Goal: Register for event/course

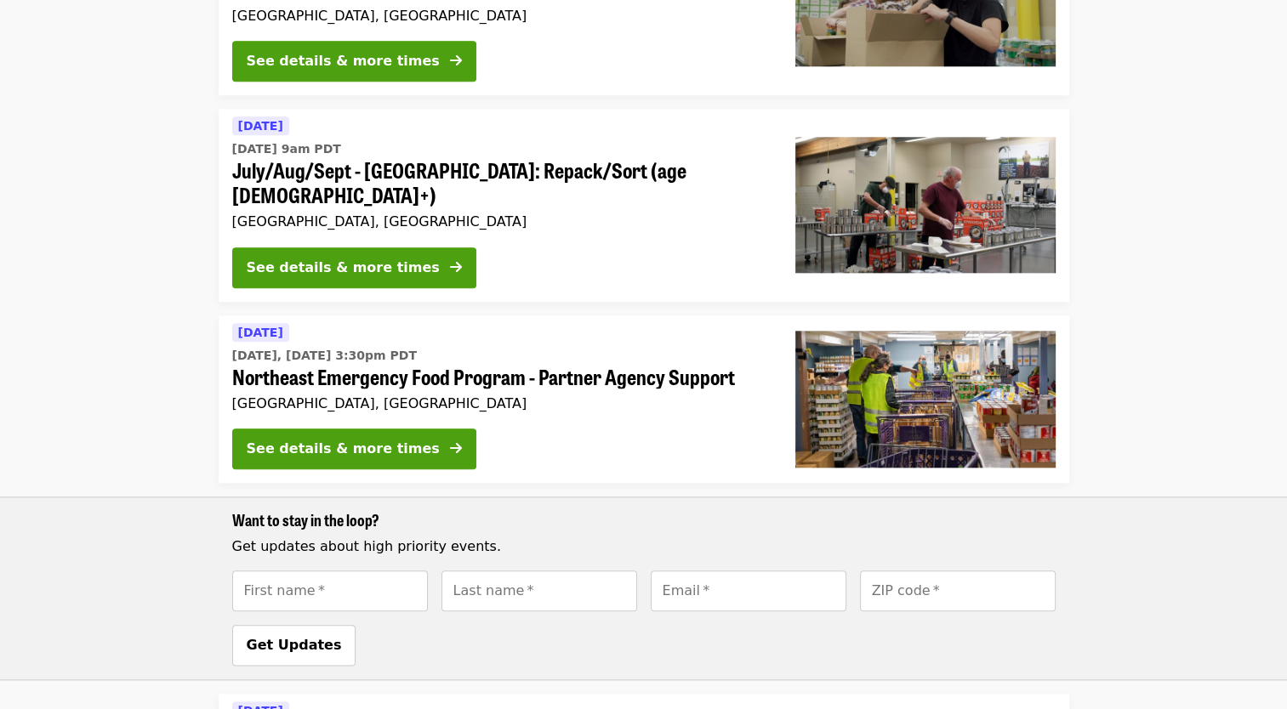
scroll to position [1786, 0]
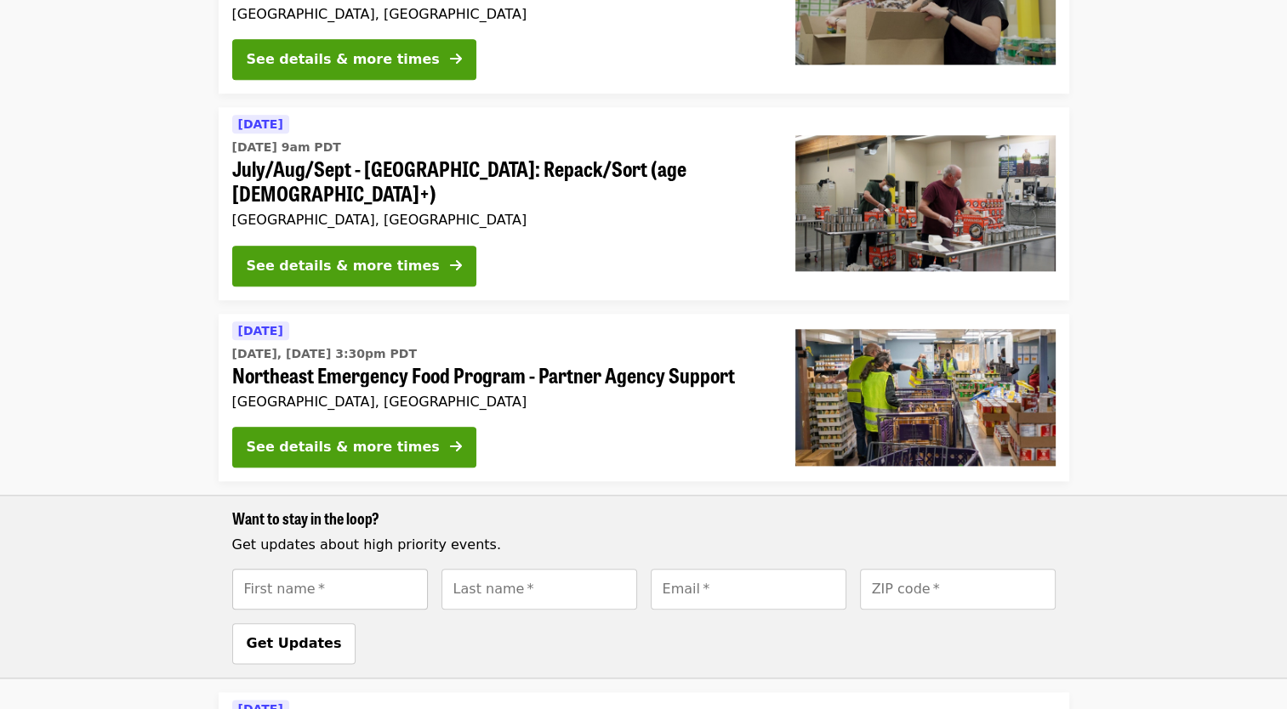
click at [384, 569] on input "First name   *" at bounding box center [330, 589] width 196 height 41
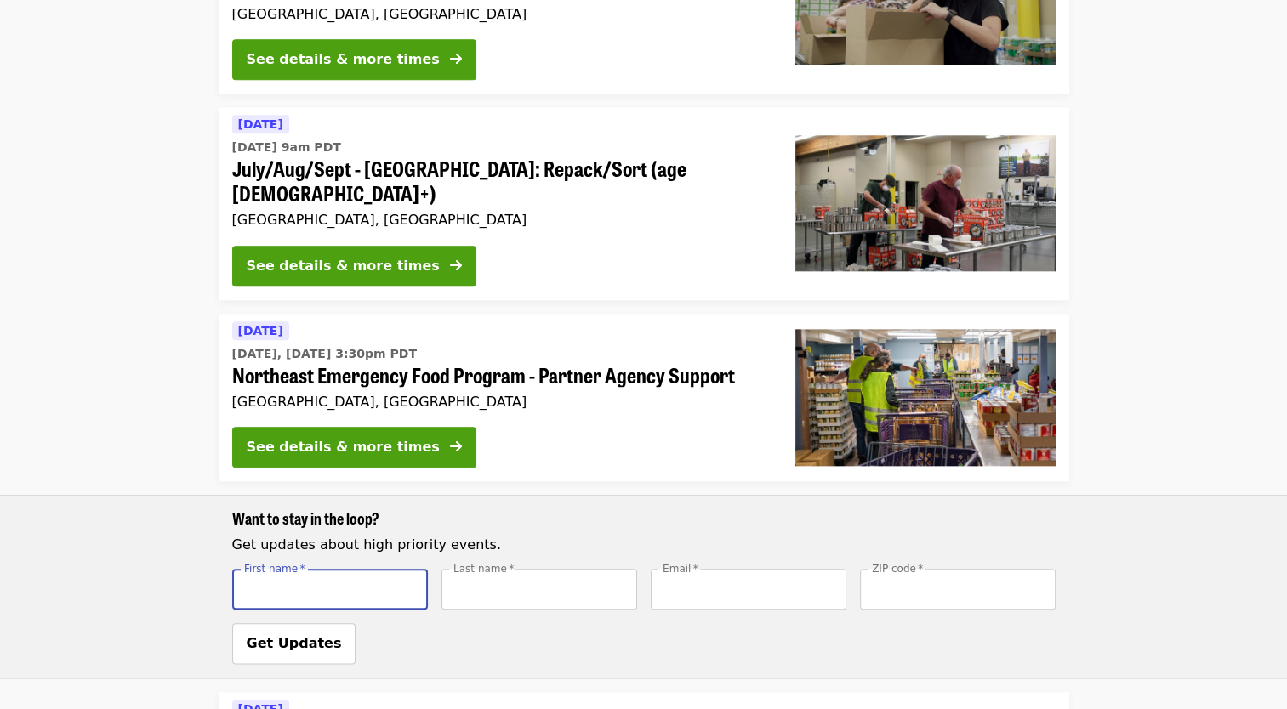
type input "*******"
type input "****"
type input "**********"
type input "*****"
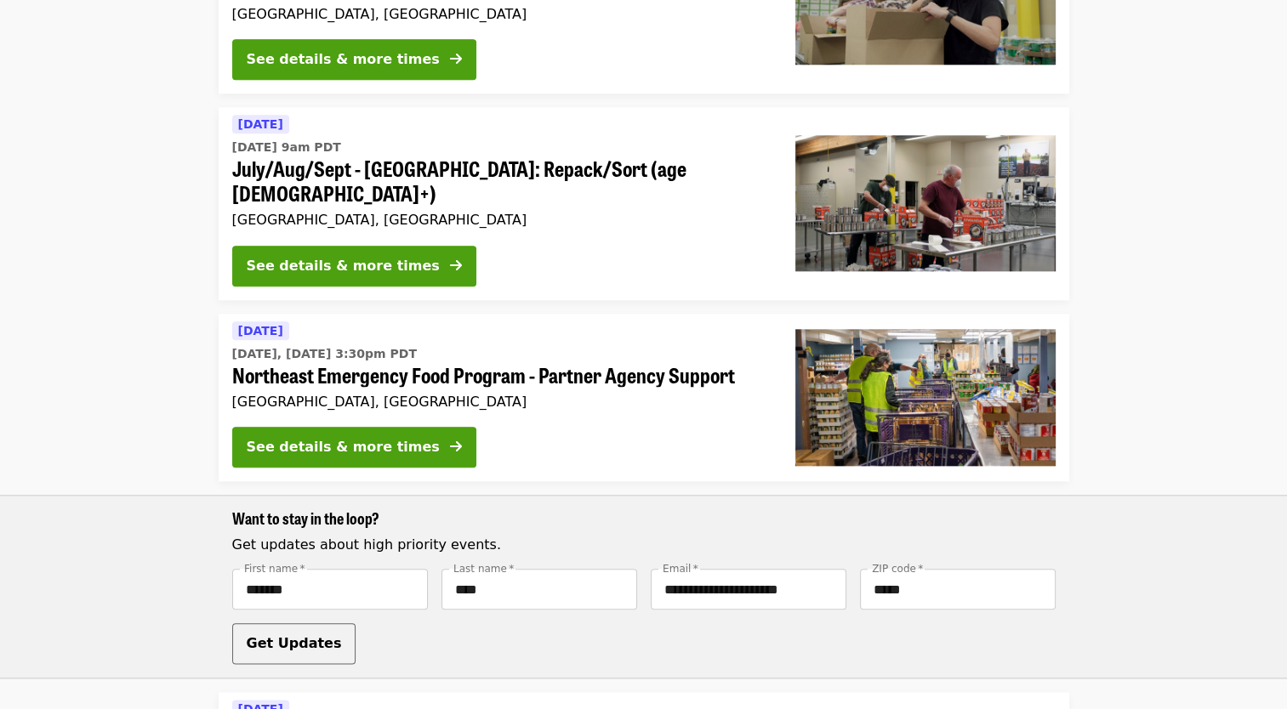
click at [294, 635] on span "Get Updates" at bounding box center [294, 643] width 95 height 16
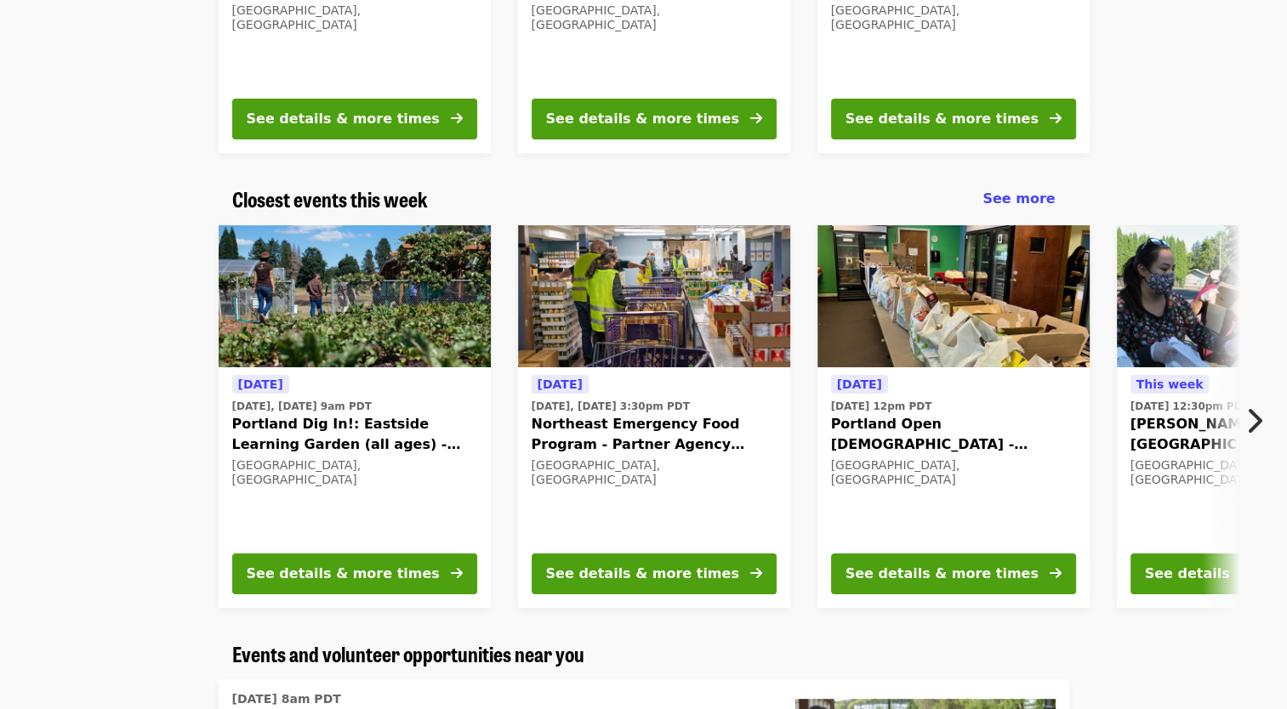
scroll to position [0, 0]
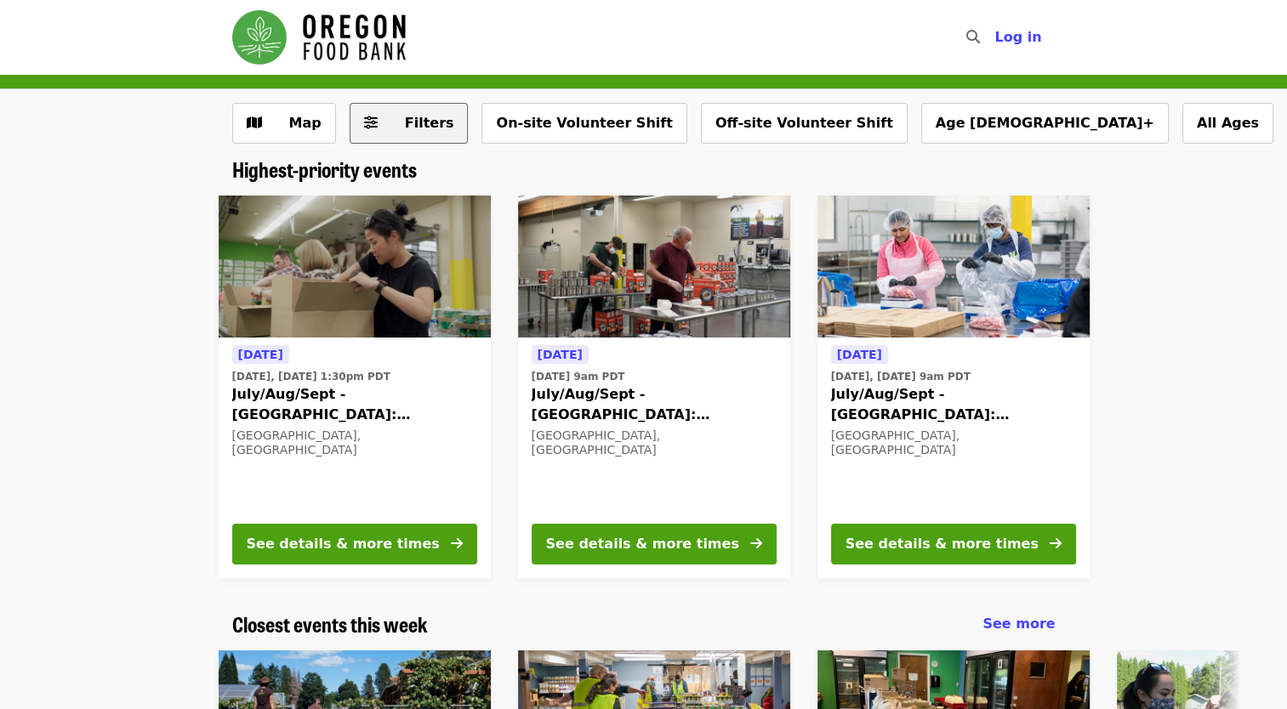
click at [417, 123] on span "Filters" at bounding box center [429, 123] width 49 height 16
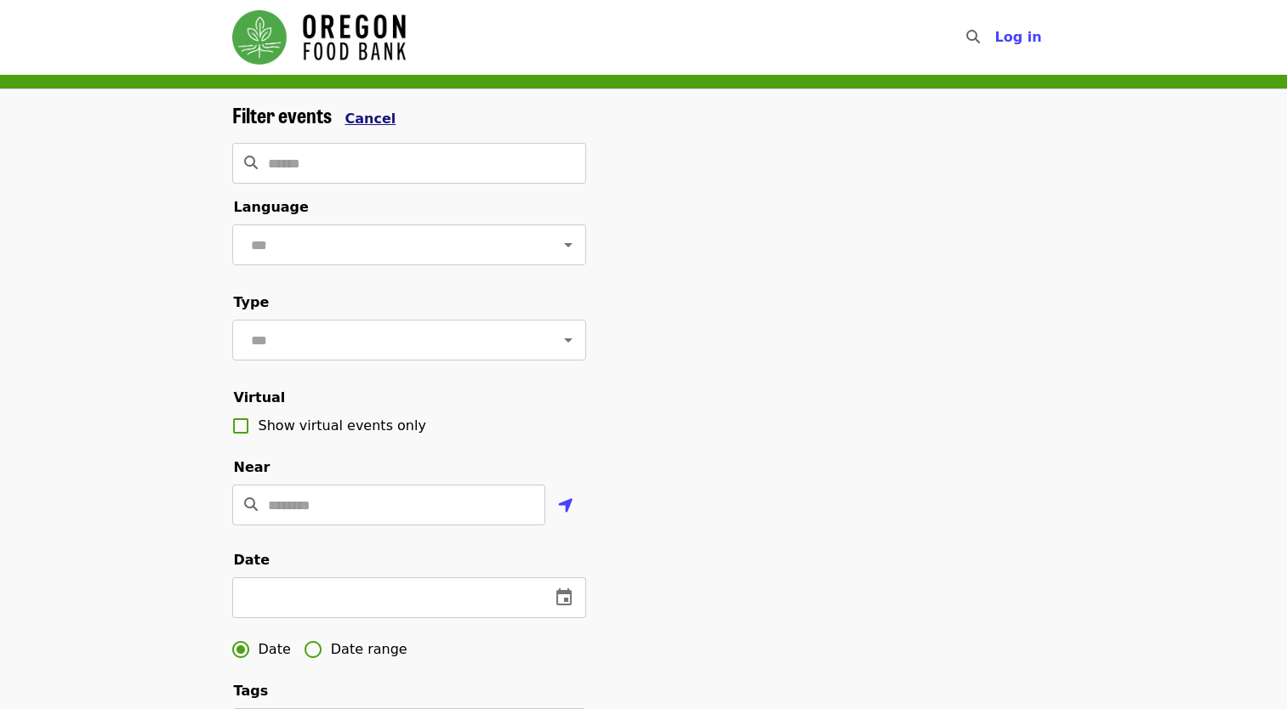
click at [354, 115] on span "Cancel" at bounding box center [370, 119] width 51 height 16
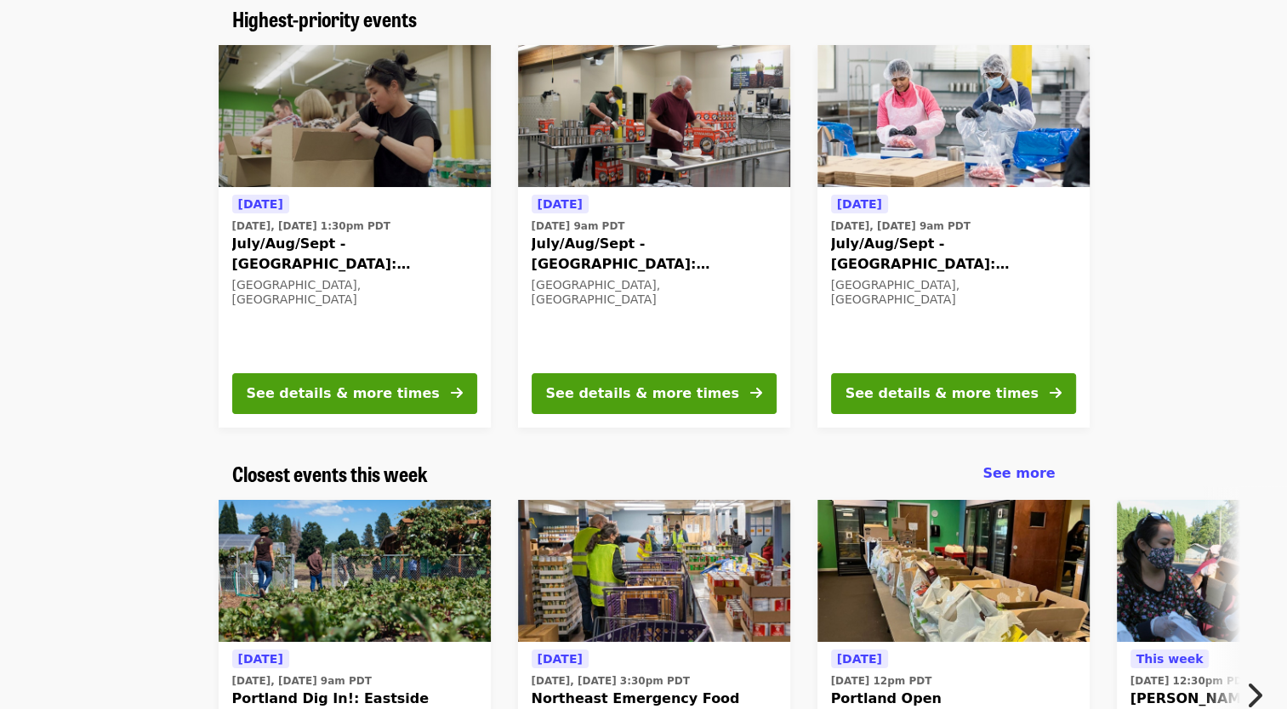
scroll to position [255, 0]
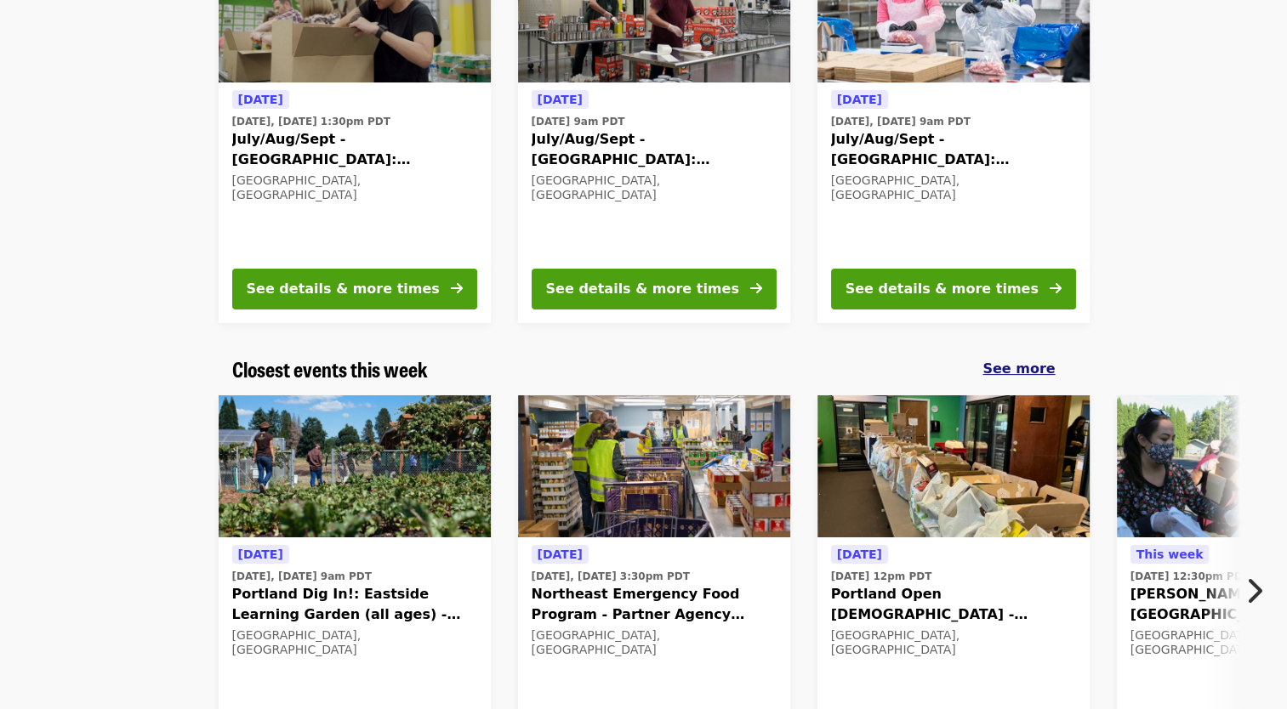
click at [1044, 367] on span "See more" at bounding box center [1018, 369] width 72 height 16
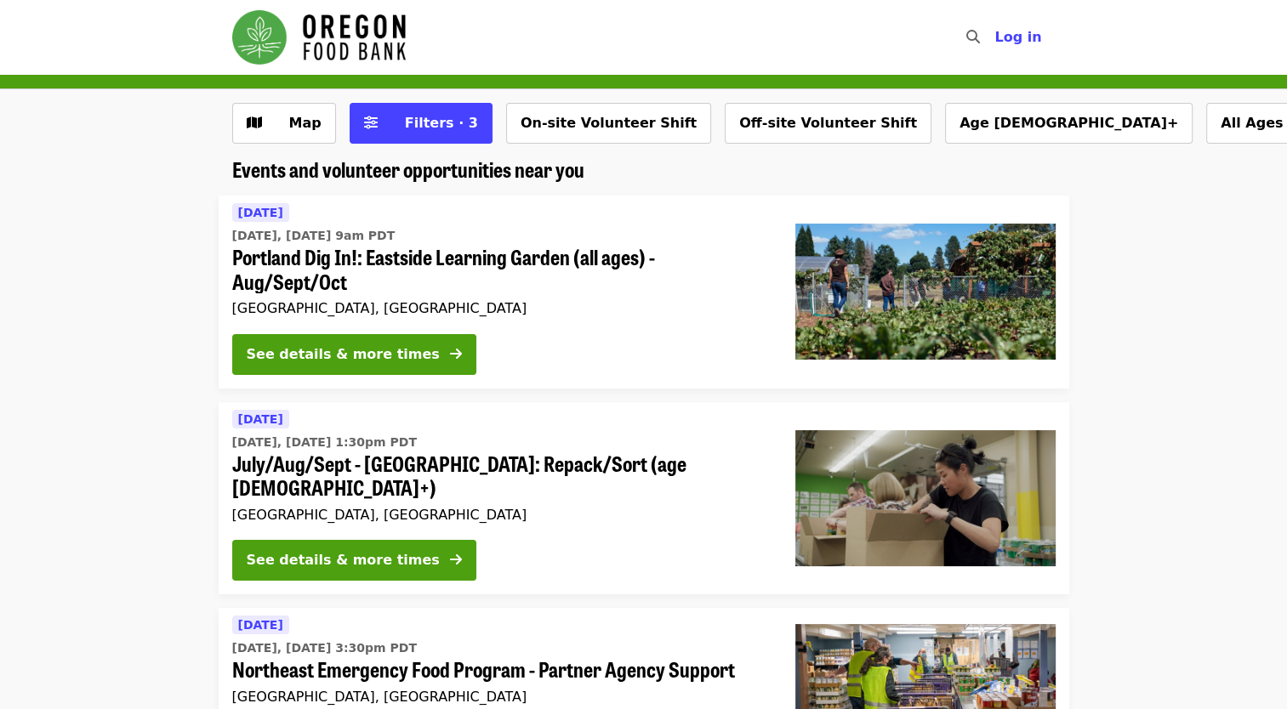
click at [495, 291] on span "Portland Dig In!: Eastside Learning Garden (all ages) - Aug/Sept/Oct" at bounding box center [500, 269] width 536 height 49
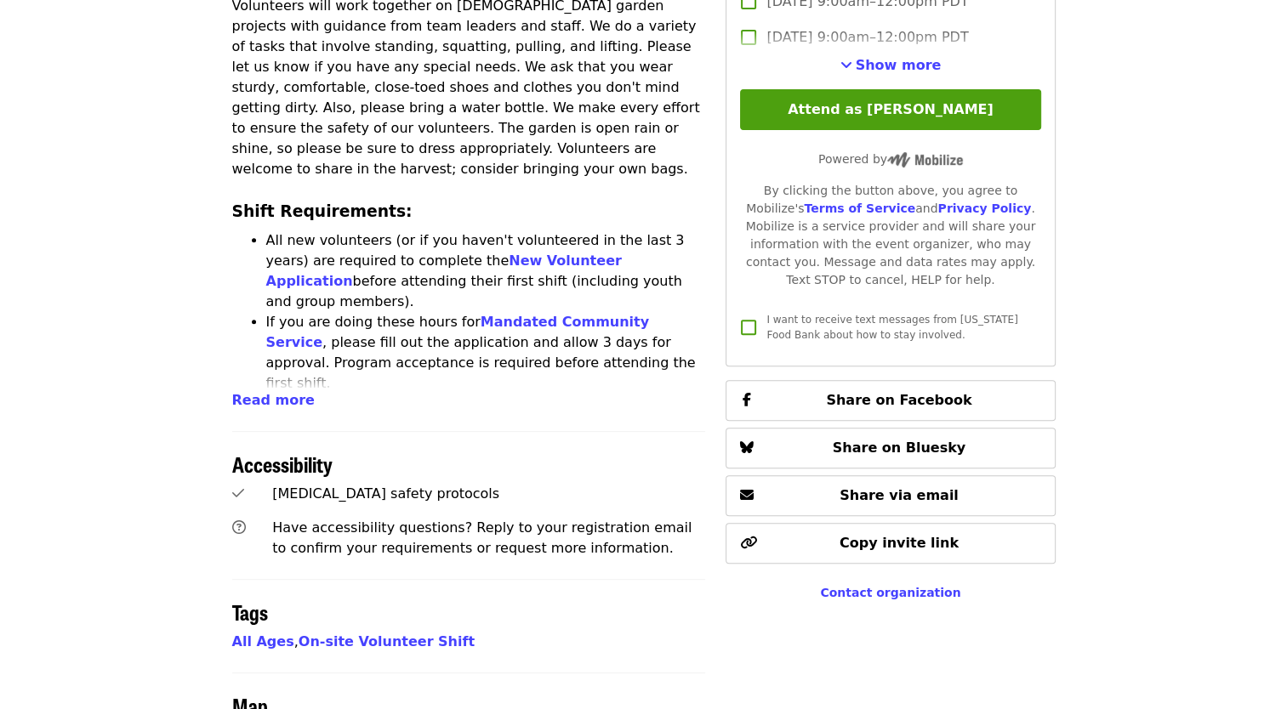
scroll to position [680, 0]
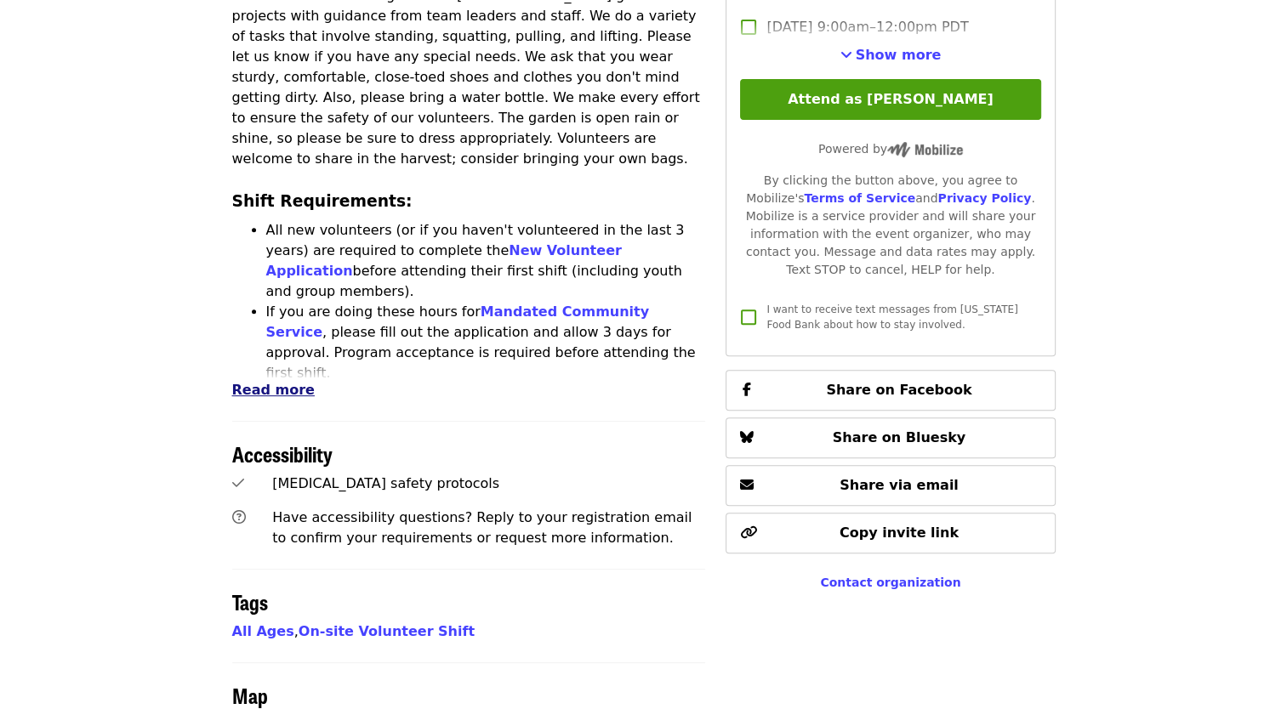
click at [264, 382] on span "Read more" at bounding box center [273, 390] width 82 height 16
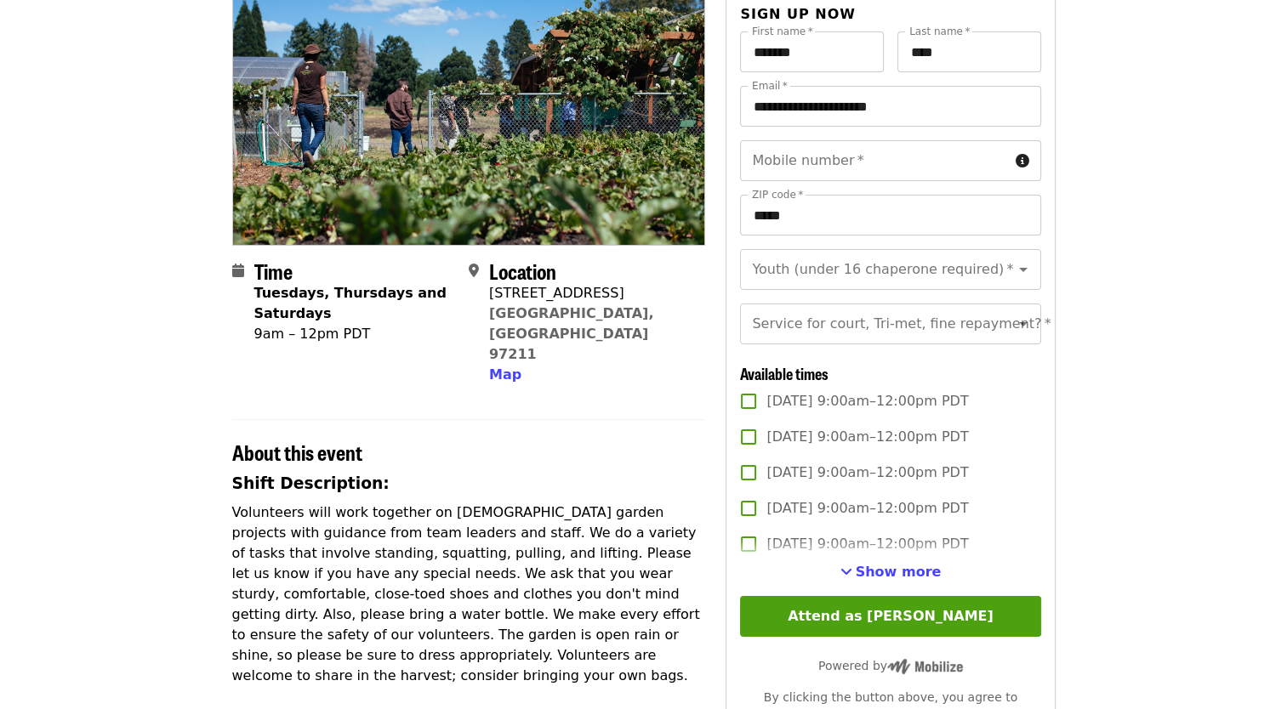
scroll to position [170, 0]
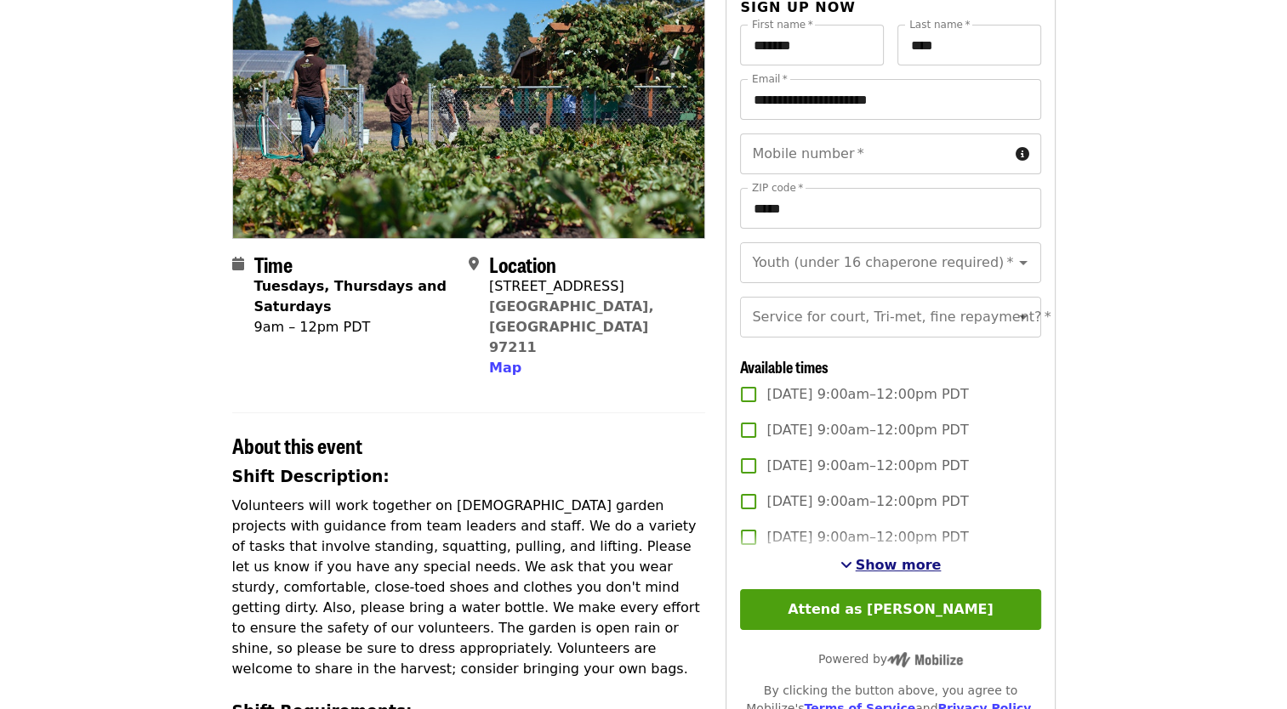
click at [919, 573] on span "Show more" at bounding box center [898, 565] width 86 height 16
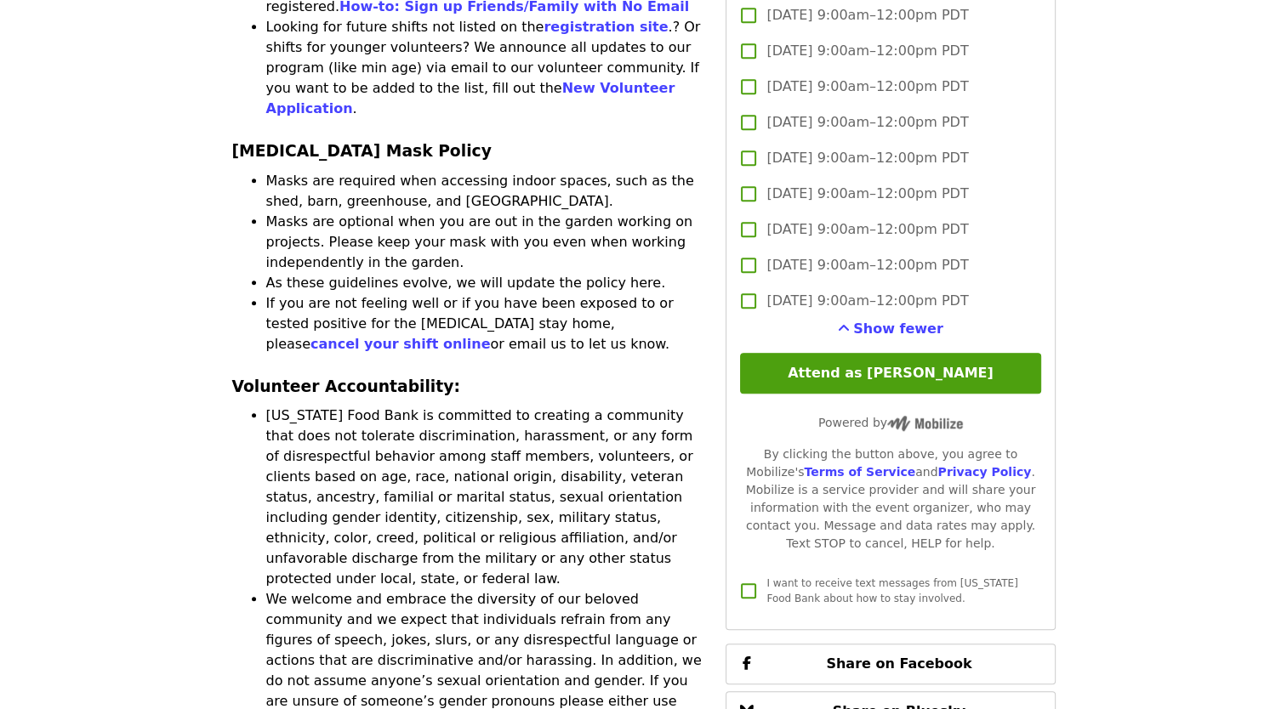
scroll to position [1446, 0]
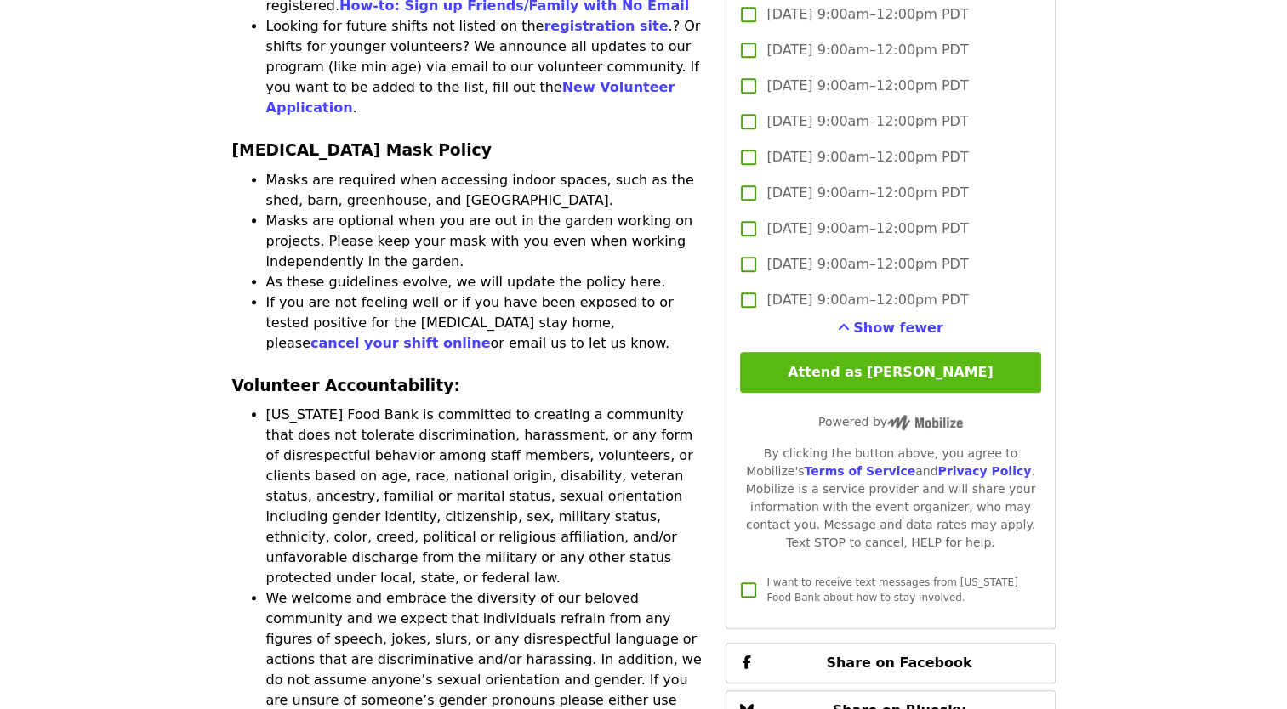
click at [883, 393] on button "Attend as [PERSON_NAME]" at bounding box center [890, 372] width 300 height 41
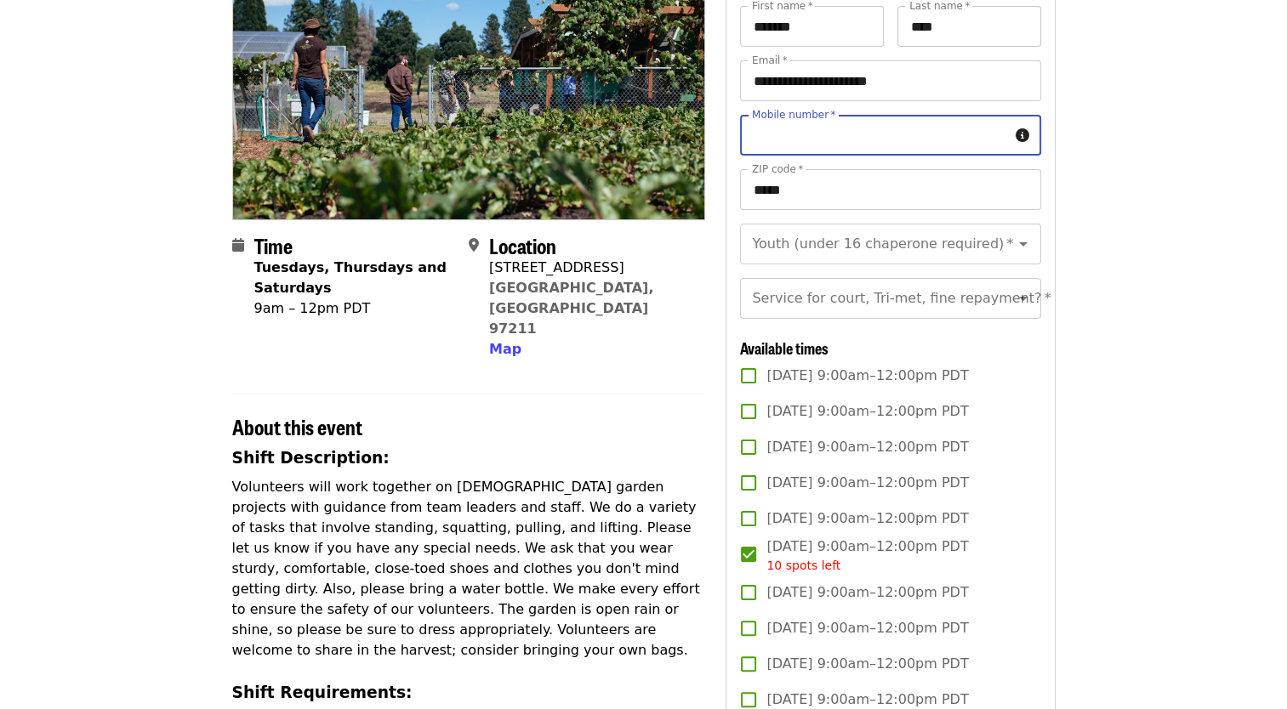
scroll to position [48, 0]
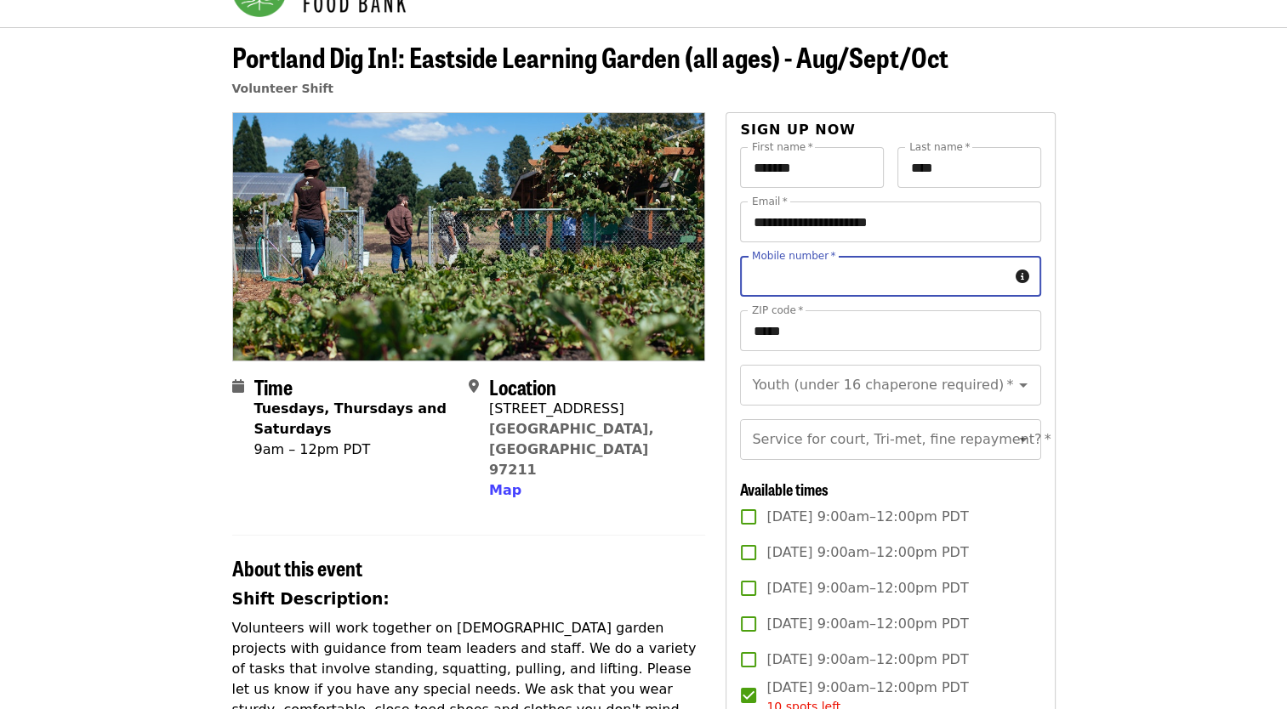
click at [861, 276] on input "Mobile number   *" at bounding box center [874, 276] width 268 height 41
type input "**********"
click at [839, 384] on input "Youth (under 16 chaperone required)   *" at bounding box center [868, 385] width 231 height 32
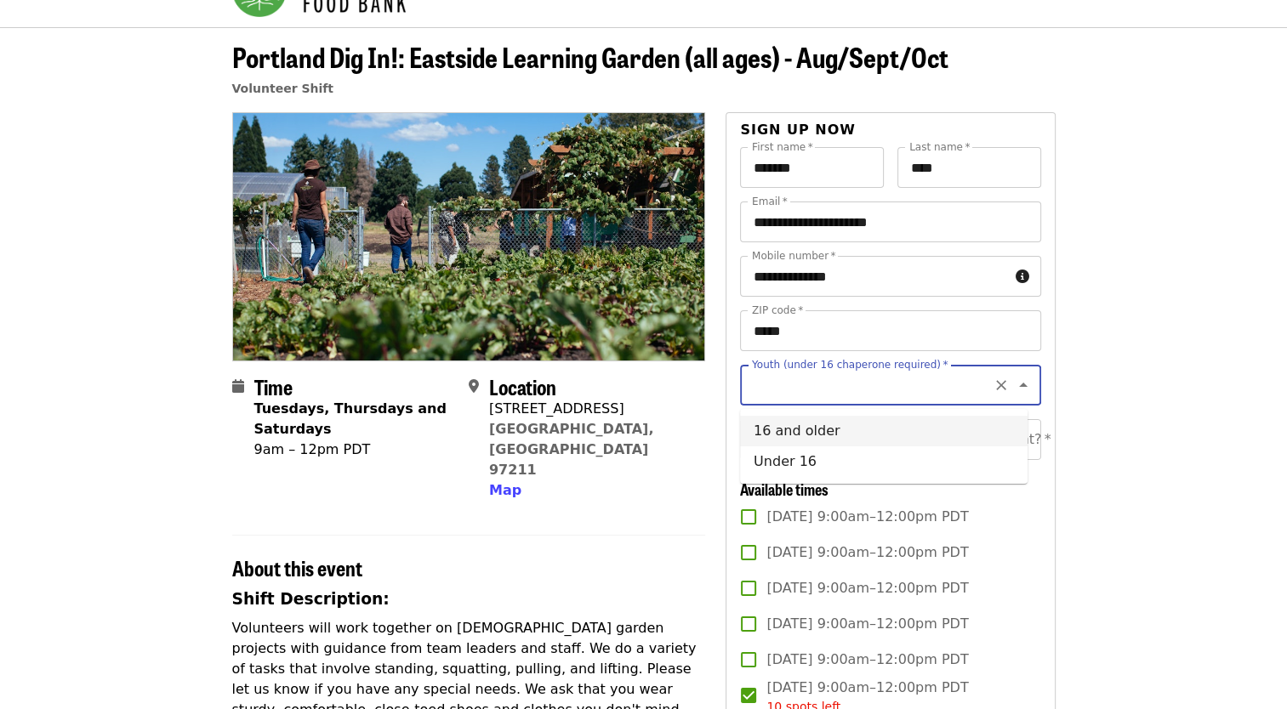
click at [827, 430] on li "16 and older" at bounding box center [883, 431] width 287 height 31
type input "**********"
click at [822, 456] on input "Service for court, Tri-met, fine repayment?   *" at bounding box center [868, 439] width 231 height 32
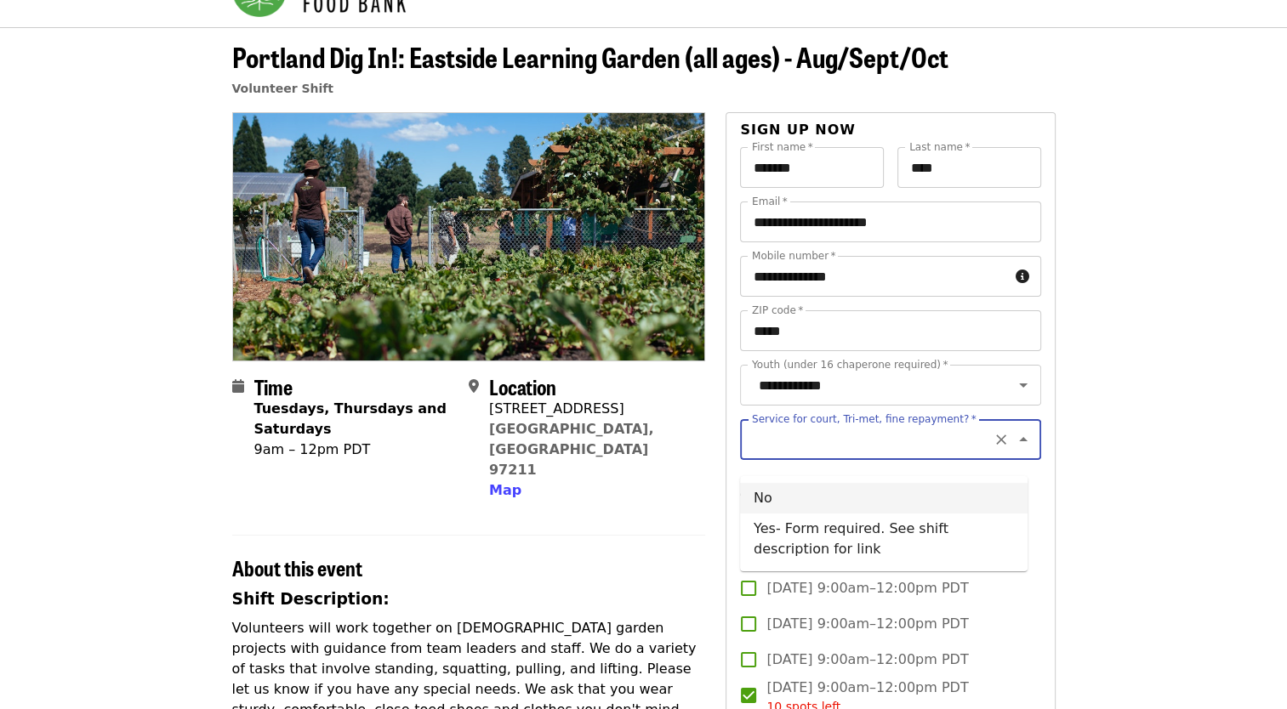
click at [760, 490] on li "No" at bounding box center [883, 498] width 287 height 31
type input "**"
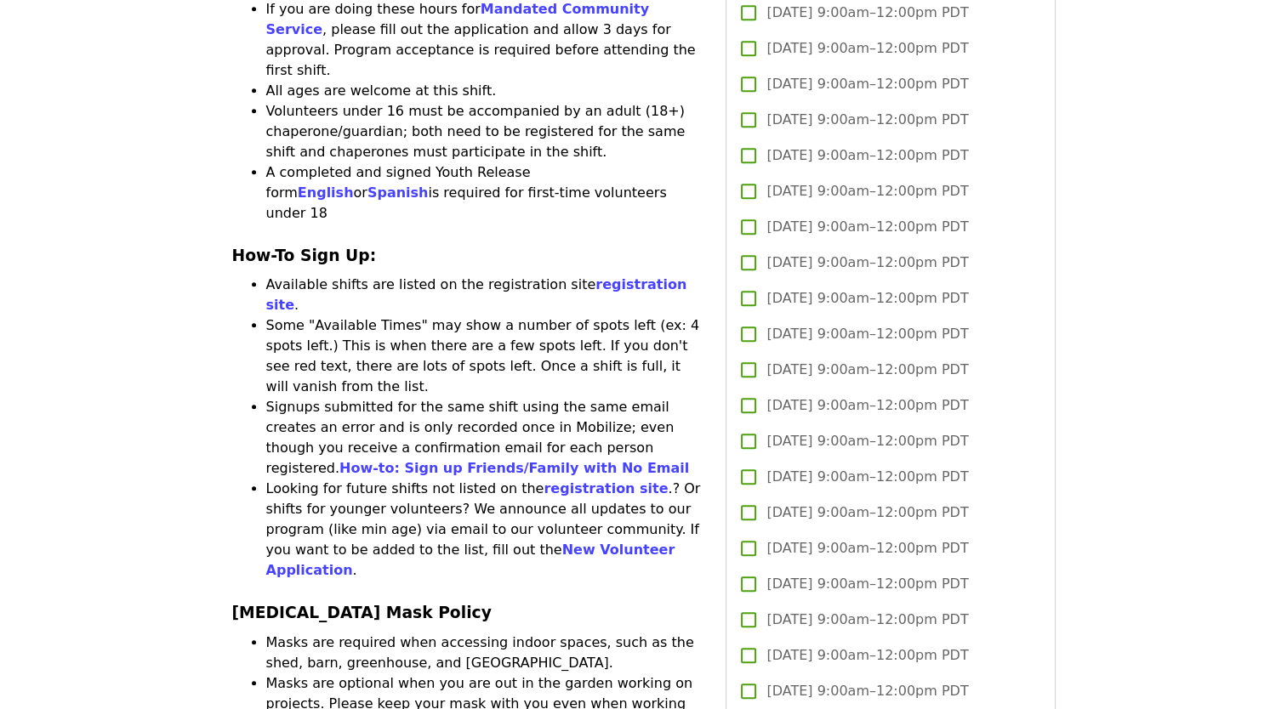
scroll to position [1493, 0]
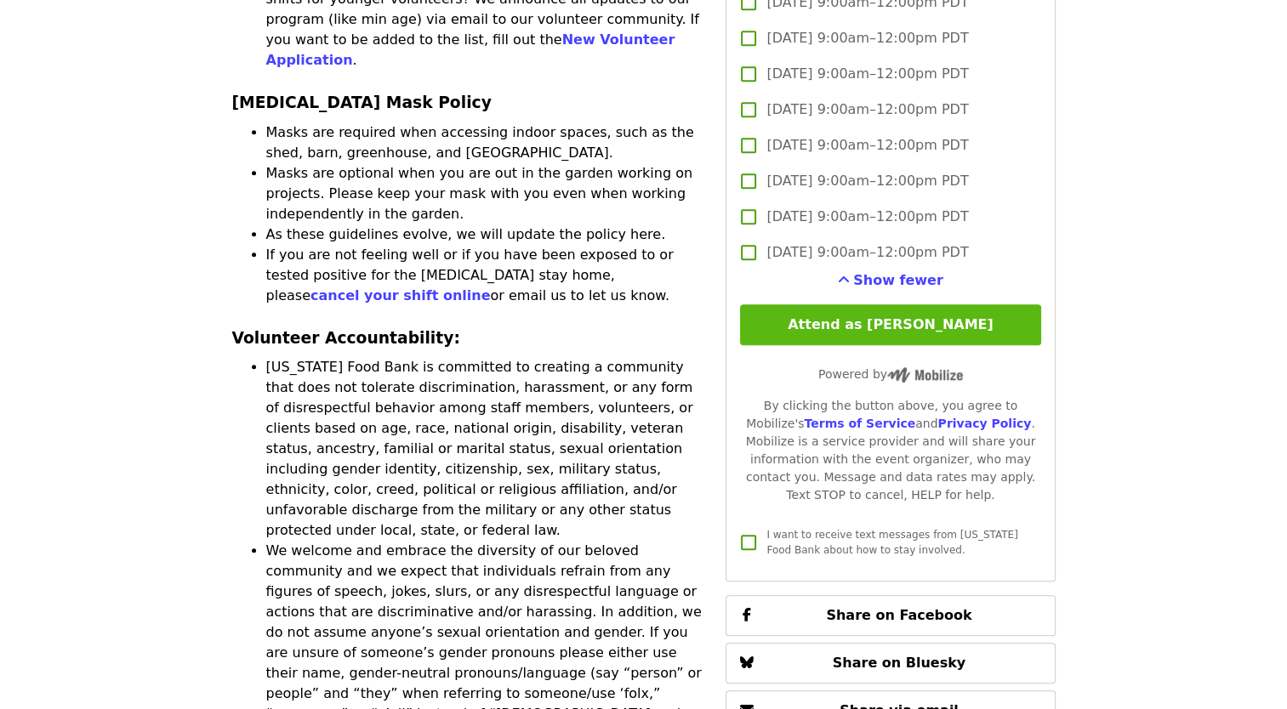
click at [877, 345] on button "Attend as [PERSON_NAME]" at bounding box center [890, 324] width 300 height 41
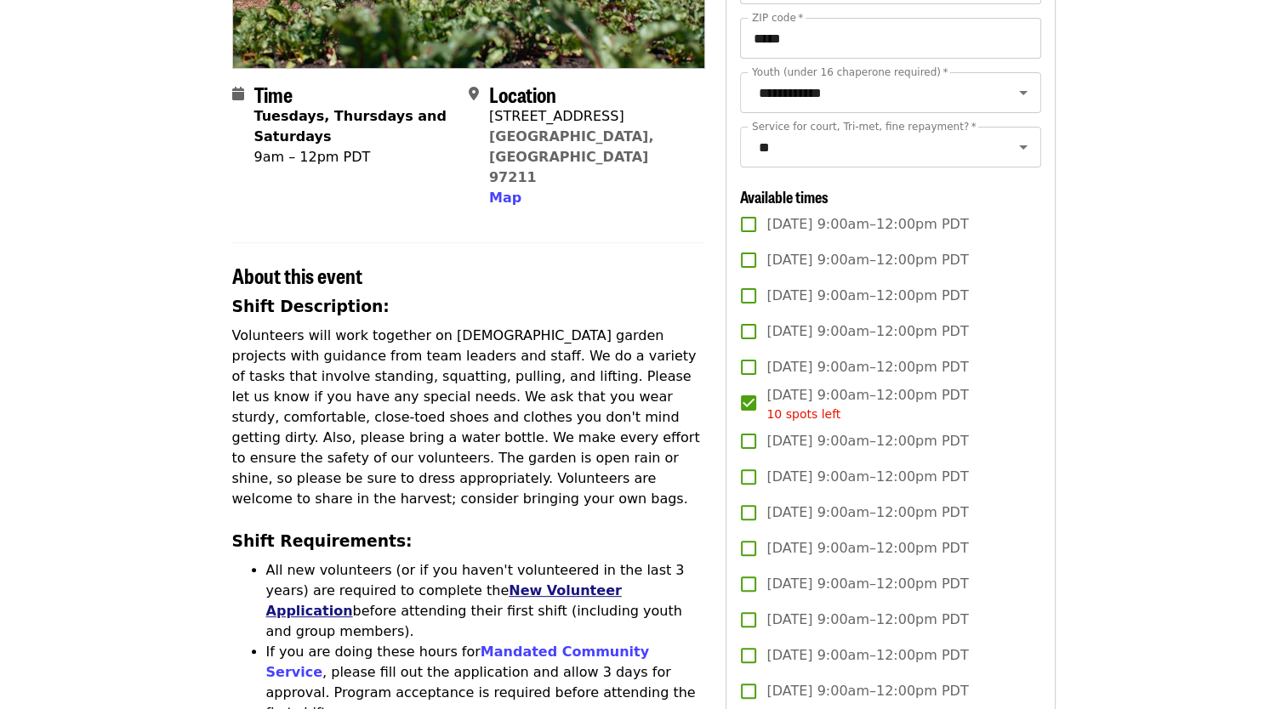
scroll to position [0, 0]
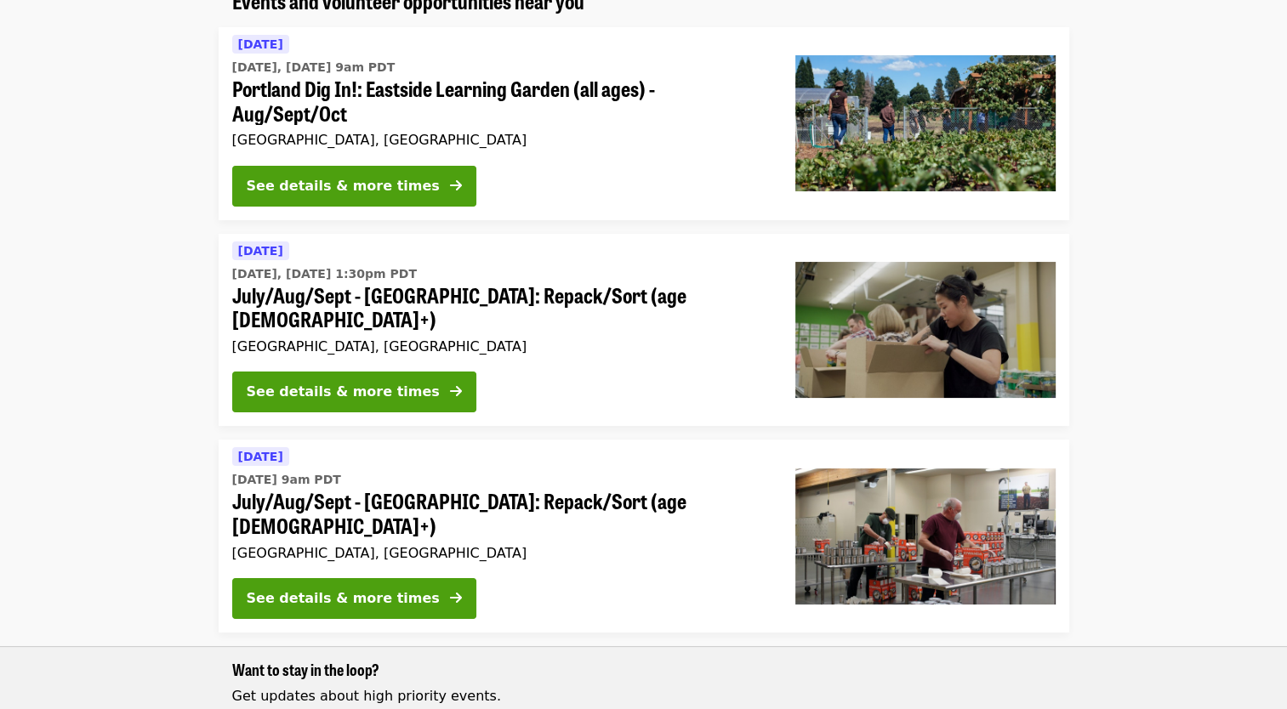
scroll to position [170, 0]
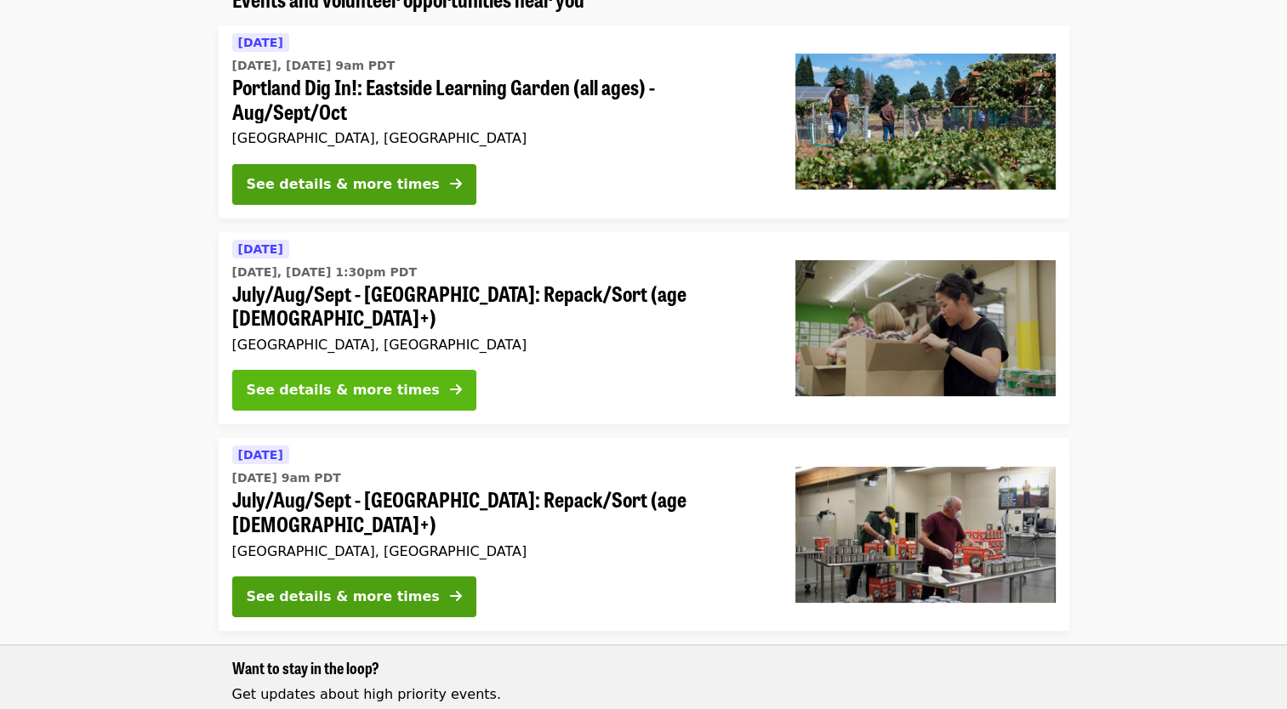
click at [298, 380] on div "See details & more times" at bounding box center [343, 390] width 193 height 20
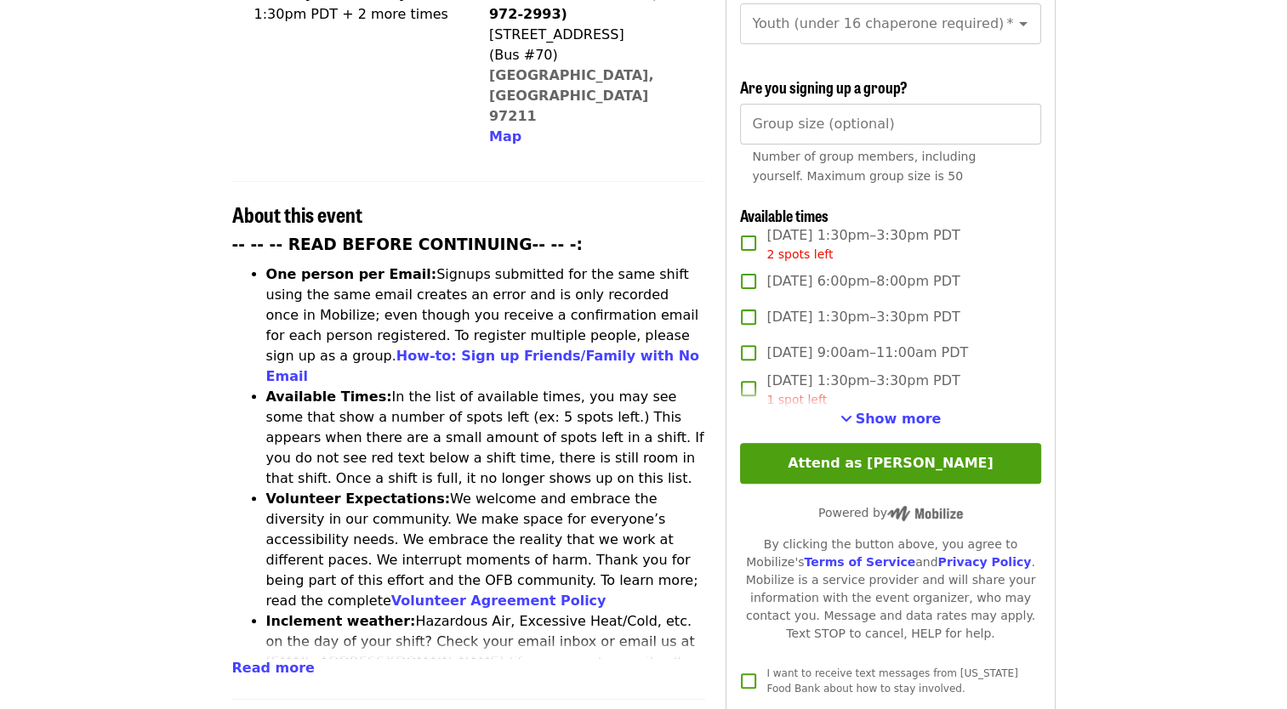
scroll to position [510, 0]
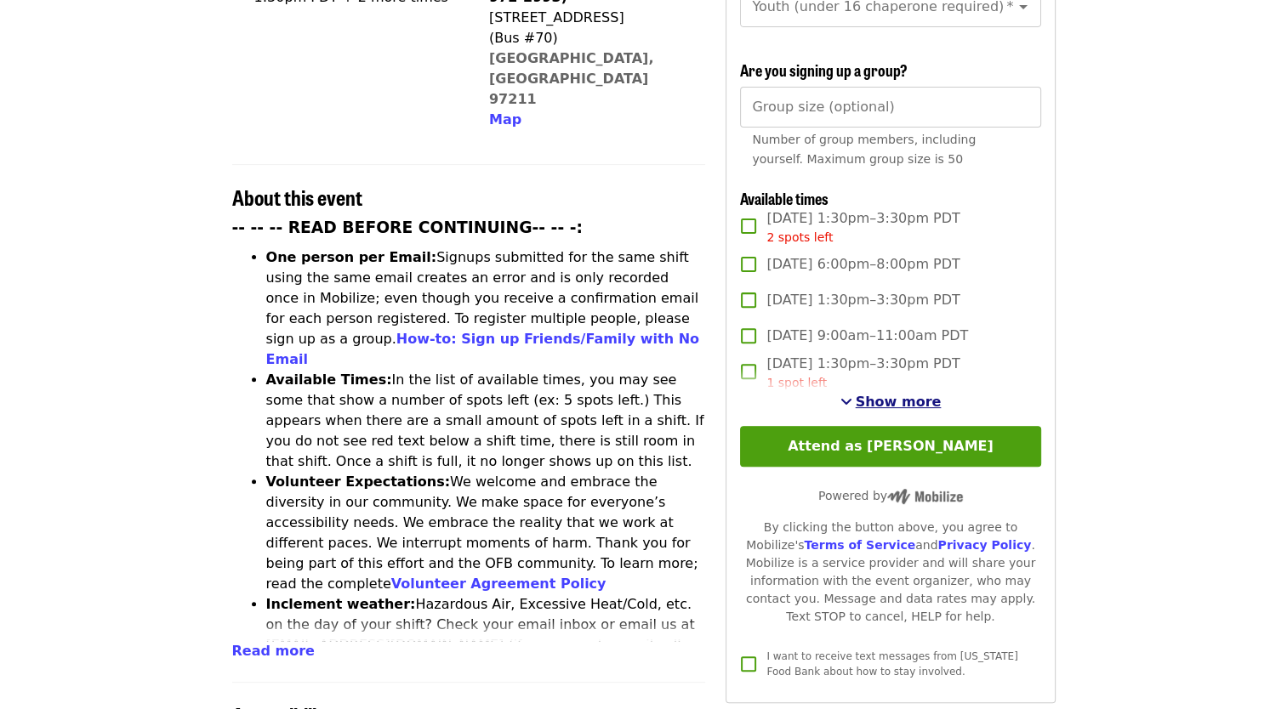
click at [907, 398] on span "Show more" at bounding box center [898, 402] width 86 height 16
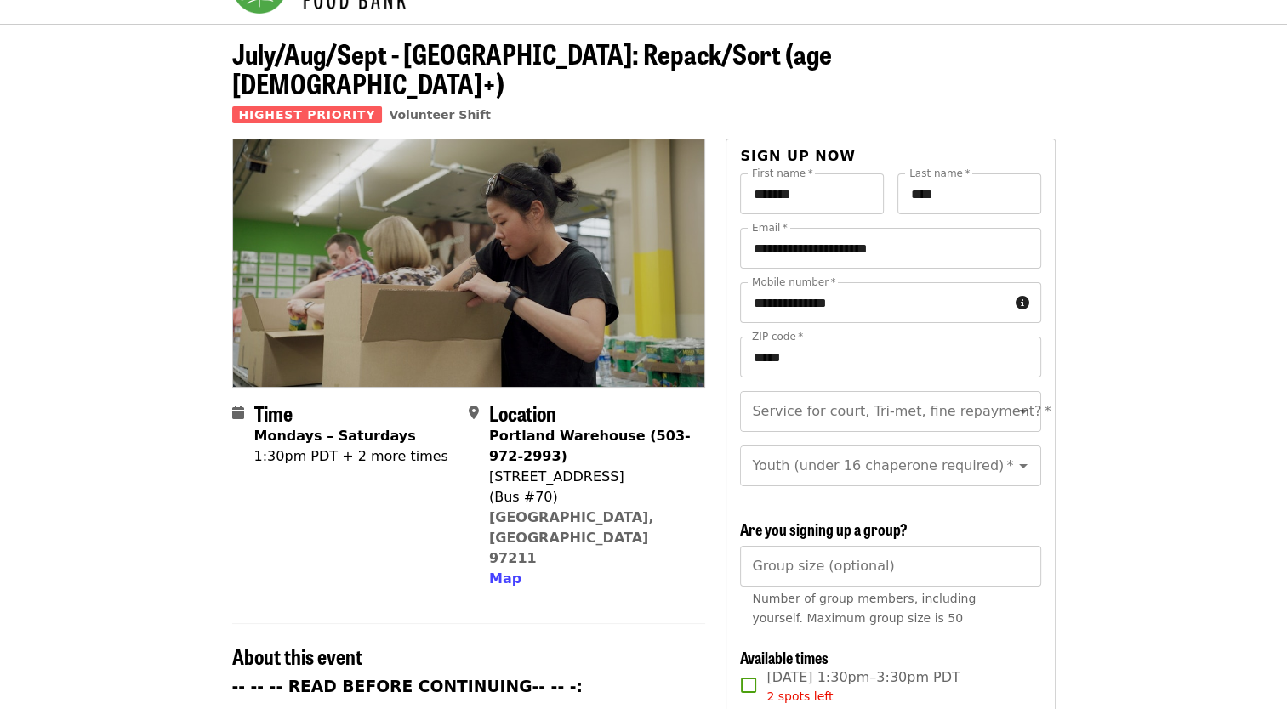
scroll to position [0, 0]
